Goal: Information Seeking & Learning: Learn about a topic

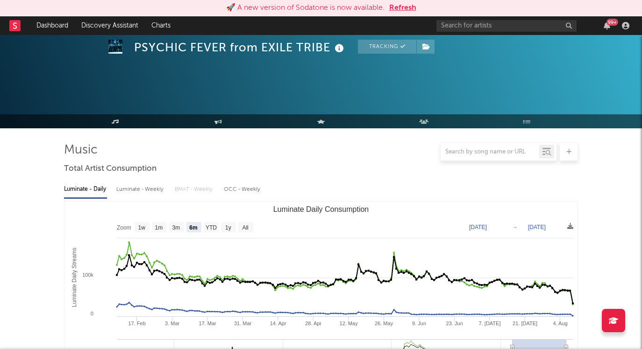
select select "6m"
select select "1w"
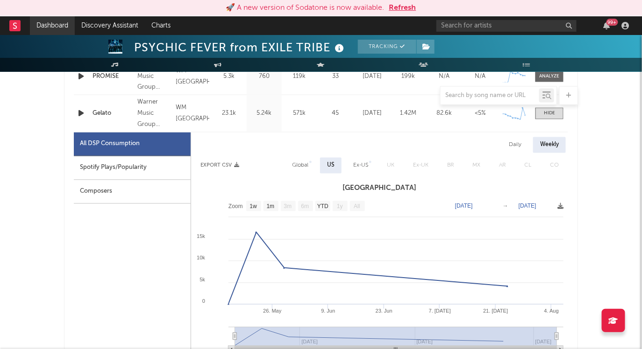
click at [52, 28] on link "Dashboard" at bounding box center [52, 25] width 45 height 19
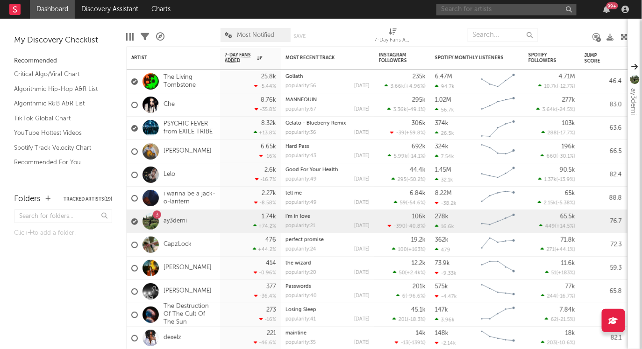
click at [495, 11] on input "text" at bounding box center [506, 10] width 140 height 12
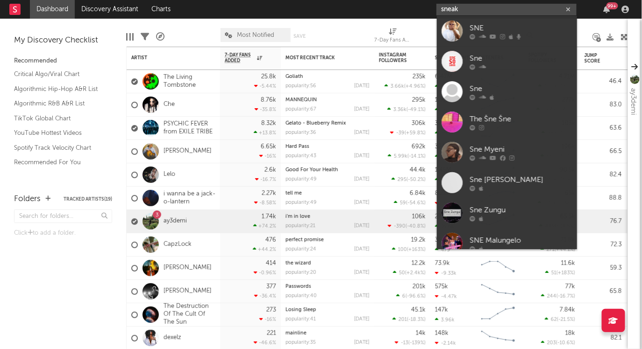
type input "sneak"
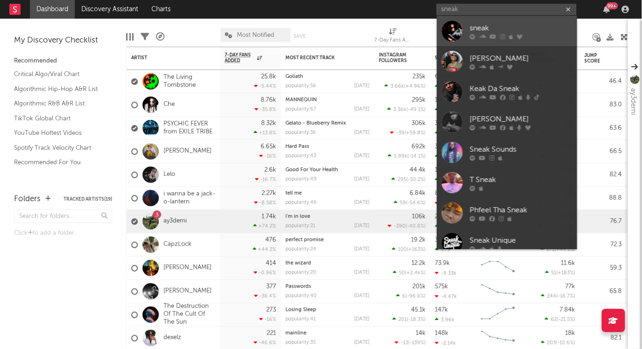
click at [479, 26] on div "sneak" at bounding box center [520, 27] width 103 height 11
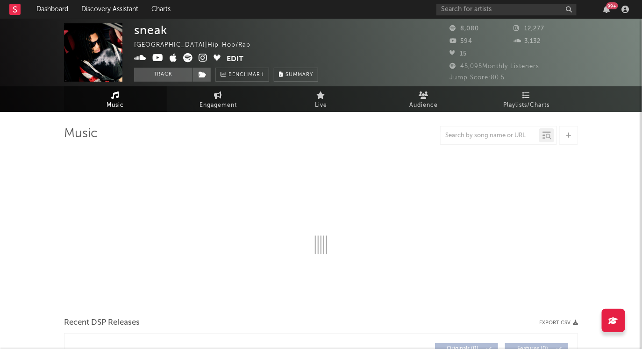
select select "1w"
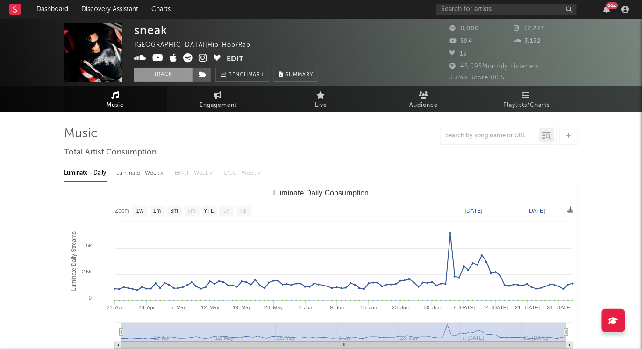
click at [170, 74] on button "Track" at bounding box center [163, 75] width 58 height 14
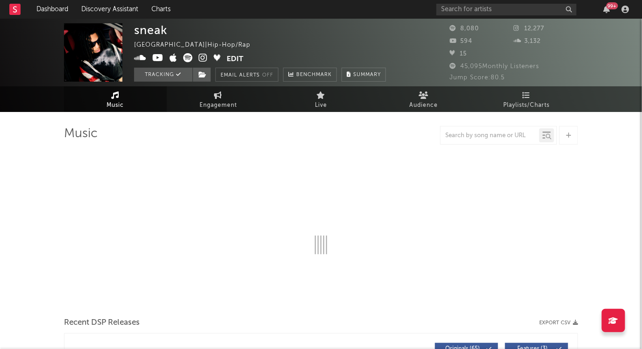
select select "1w"
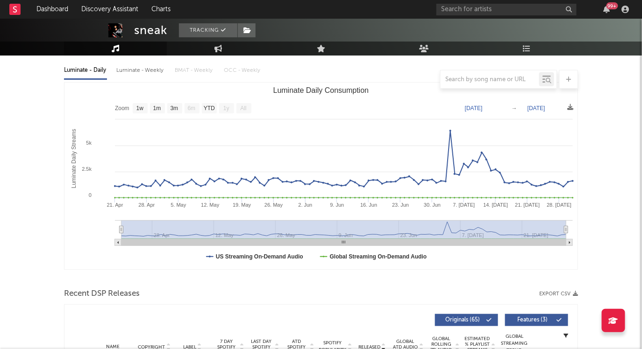
scroll to position [107, 0]
